Goal: Obtain resource: Obtain resource

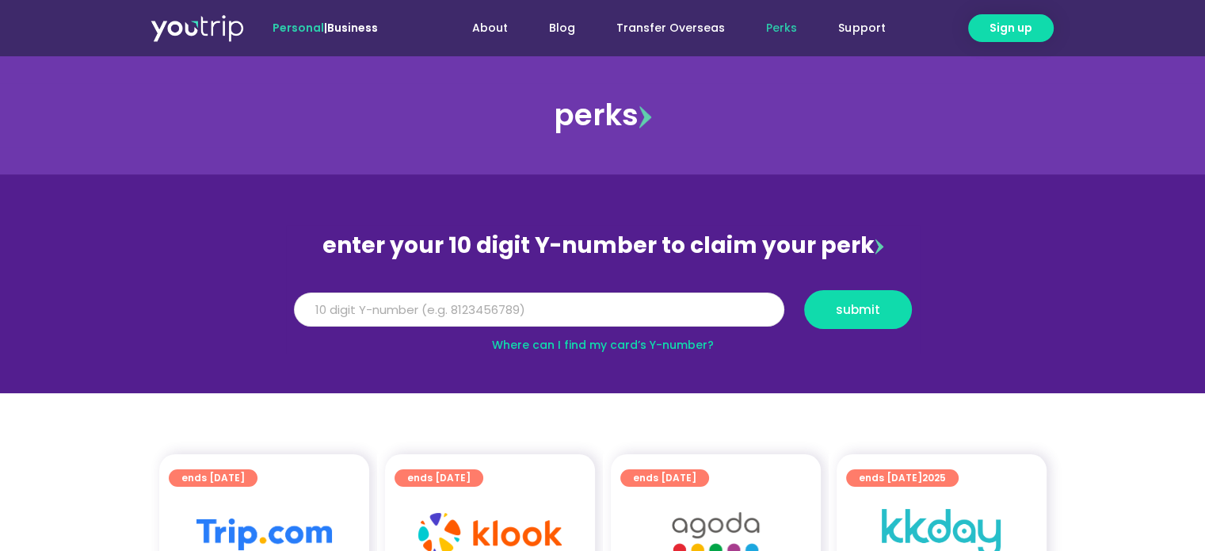
click at [590, 311] on input "Y Number" at bounding box center [539, 309] width 491 height 35
type input "8111050374"
click at [881, 312] on span "submit" at bounding box center [858, 310] width 81 height 12
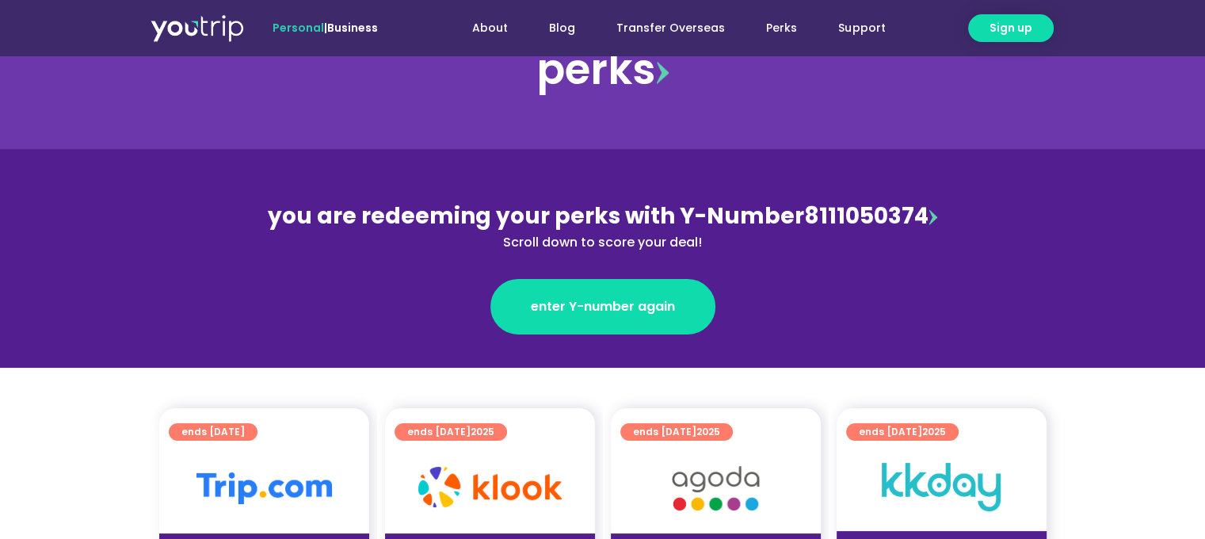
scroll to position [238, 0]
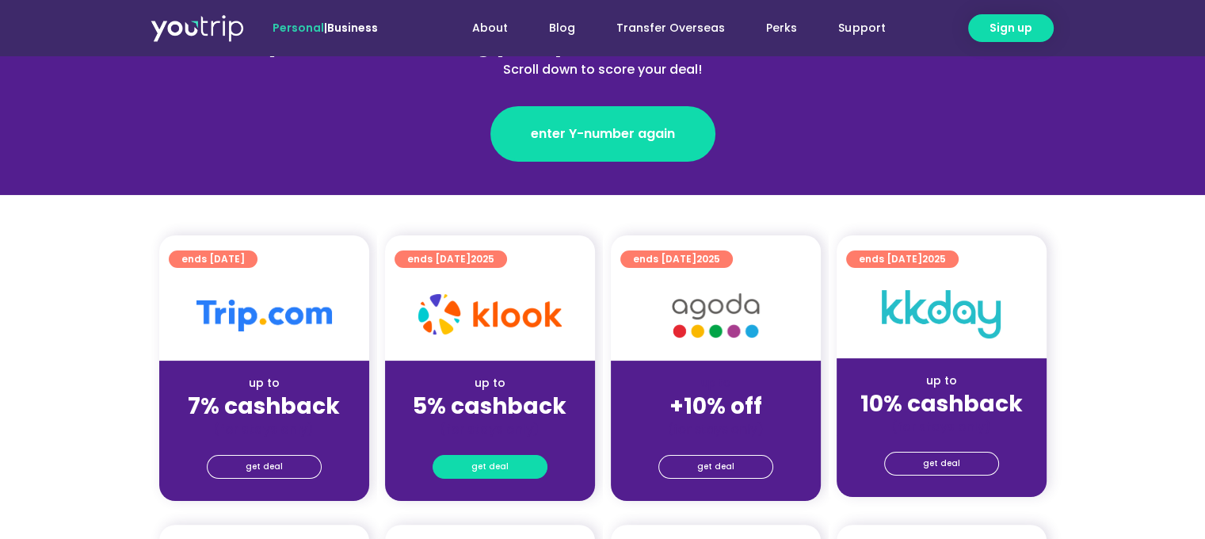
click at [526, 461] on link "get deal" at bounding box center [490, 467] width 115 height 24
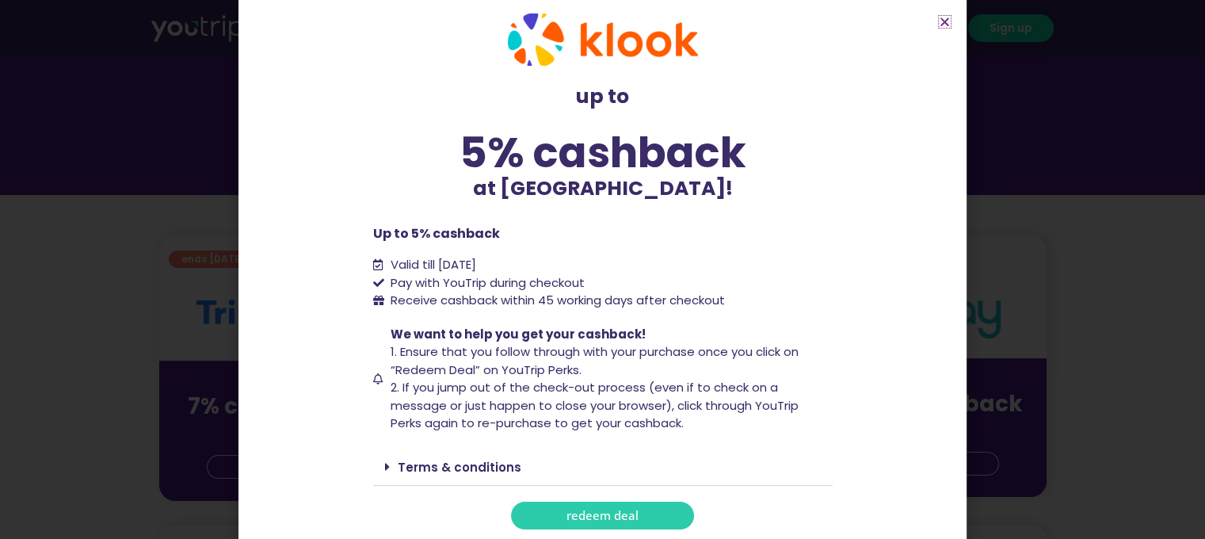
scroll to position [29, 0]
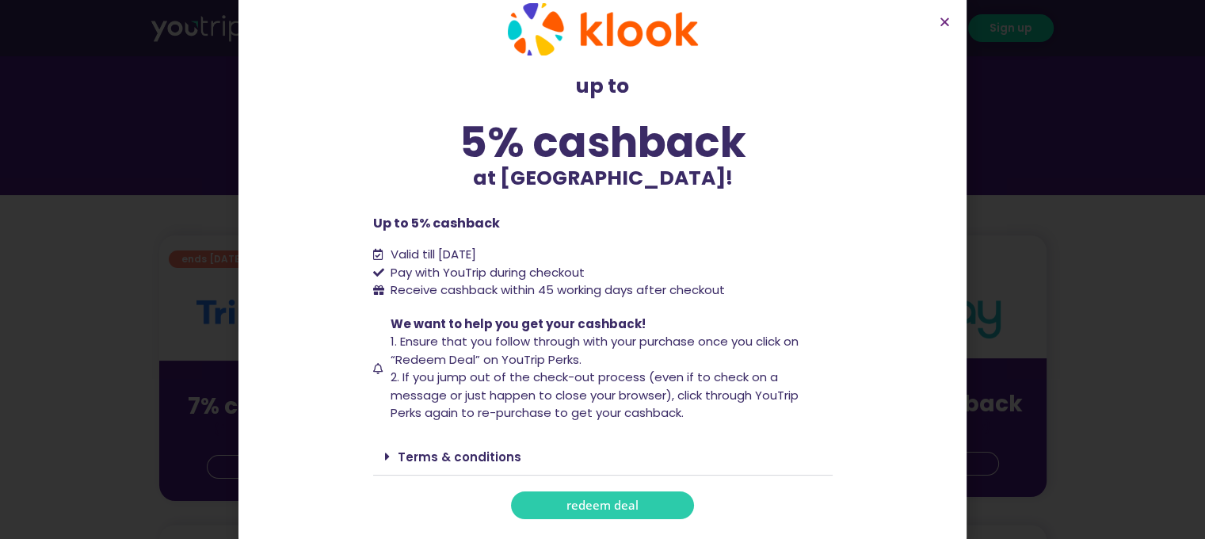
click at [376, 452] on div "Terms & conditions" at bounding box center [603, 456] width 460 height 37
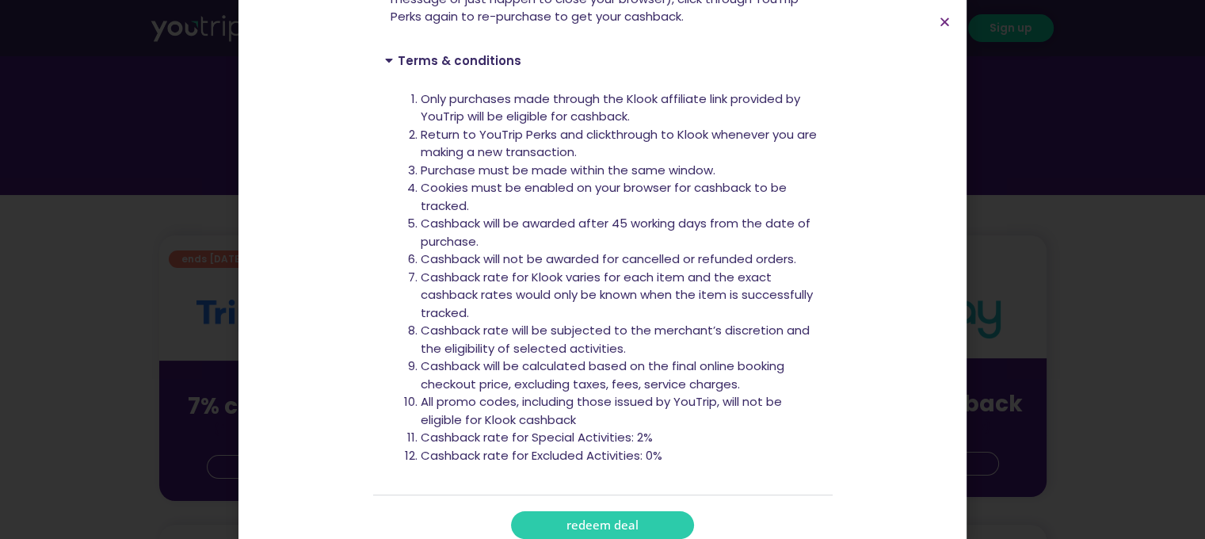
scroll to position [444, 0]
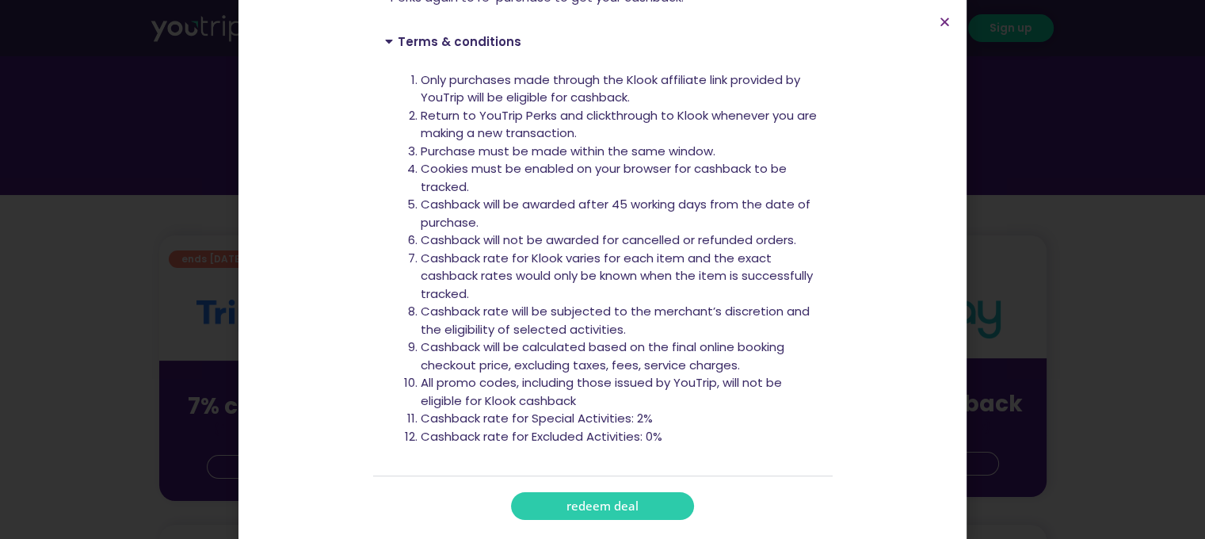
click at [590, 510] on span "redeem deal" at bounding box center [603, 506] width 72 height 12
